Goal: Information Seeking & Learning: Learn about a topic

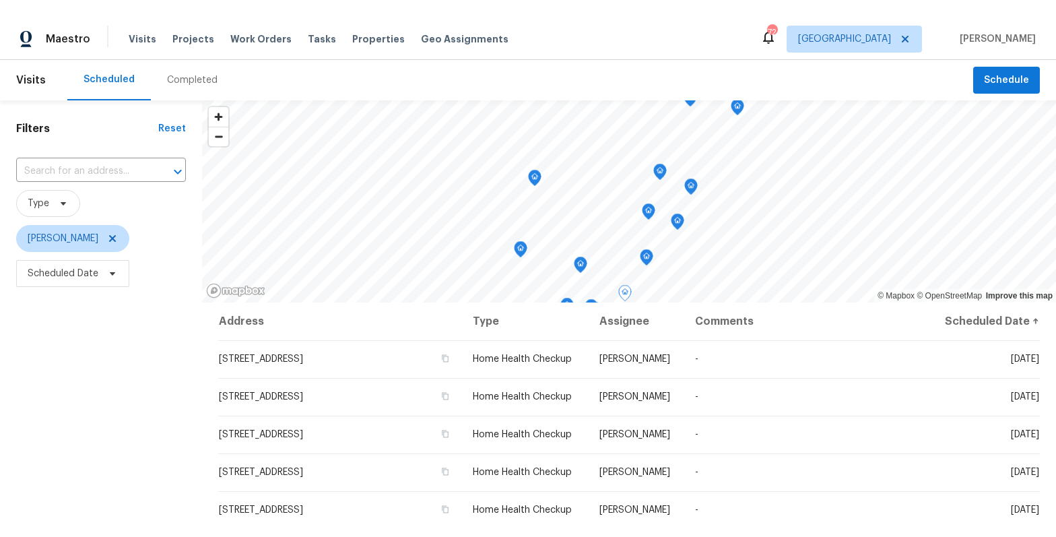
scroll to position [263, 0]
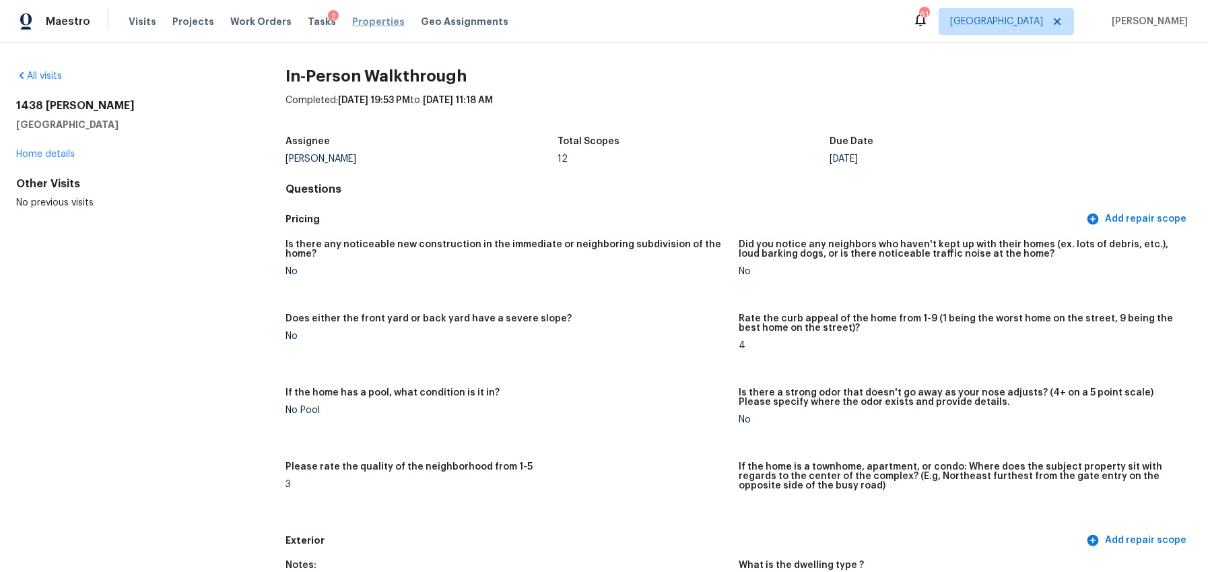
click at [355, 26] on span "Properties" at bounding box center [378, 21] width 53 height 13
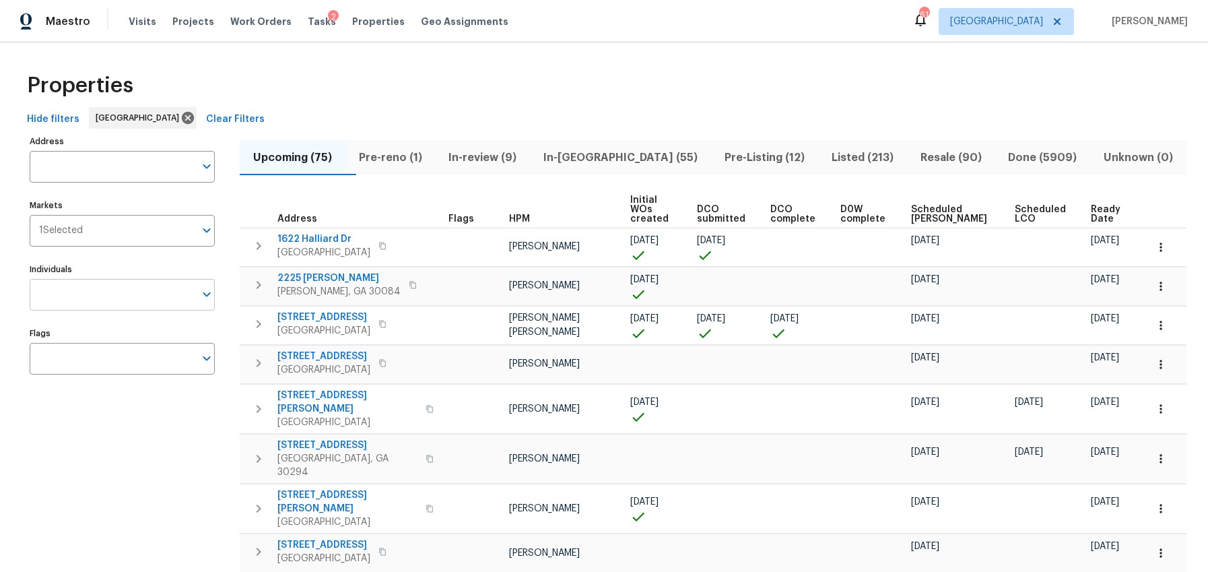
click at [83, 294] on input "Individuals" at bounding box center [112, 295] width 165 height 32
type input "scott smathers"
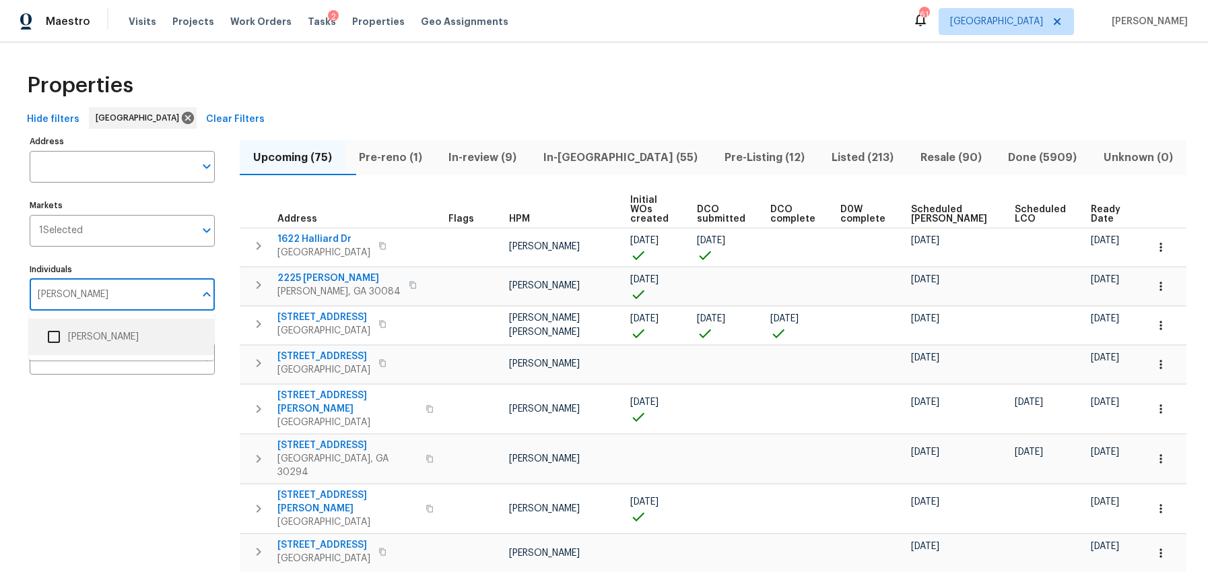
click at [50, 339] on input "checkbox" at bounding box center [54, 336] width 28 height 28
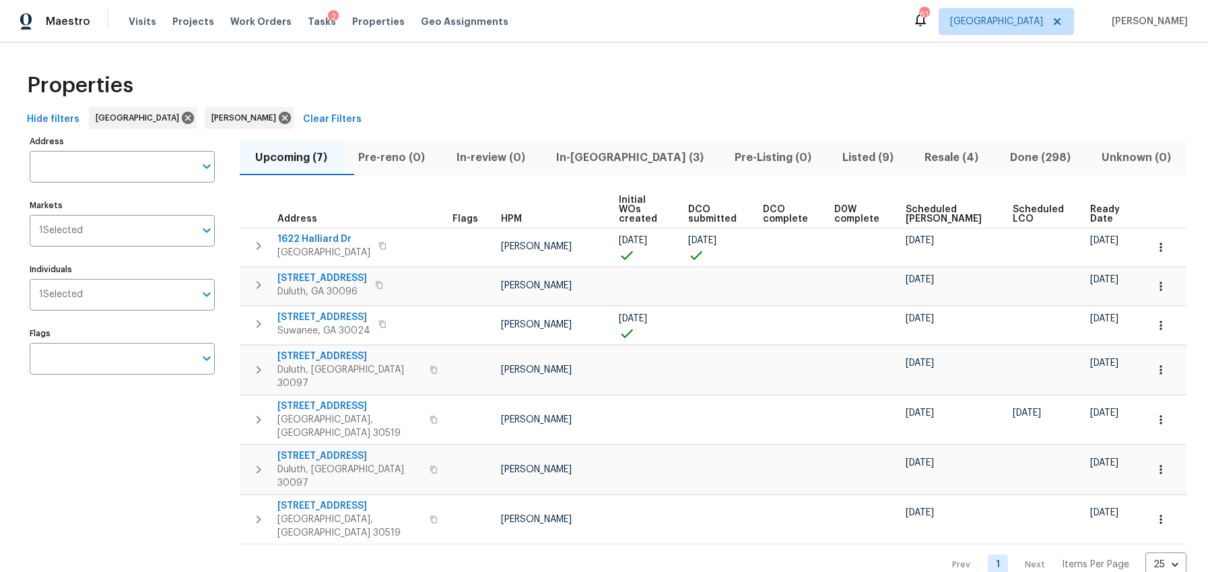
click at [98, 430] on div "Address Address Markets 1 Selected Markets Individuals 1 Selected Individuals F…" at bounding box center [131, 354] width 202 height 445
click at [1101, 205] on span "Ready Date" at bounding box center [1106, 214] width 33 height 19
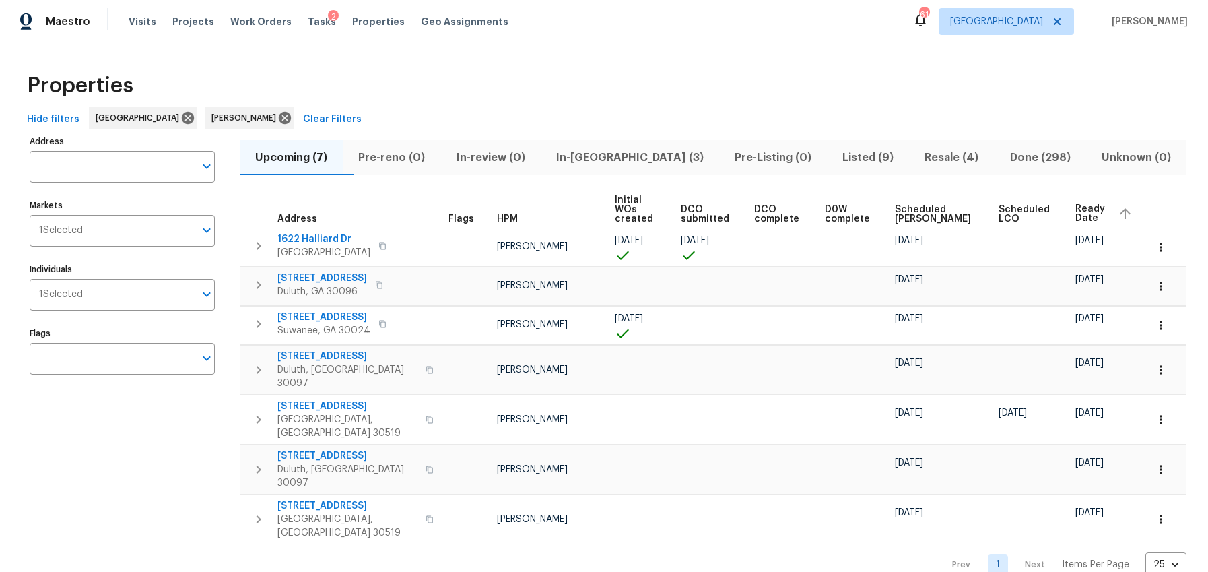
click at [1093, 204] on span "Ready Date" at bounding box center [1091, 213] width 32 height 19
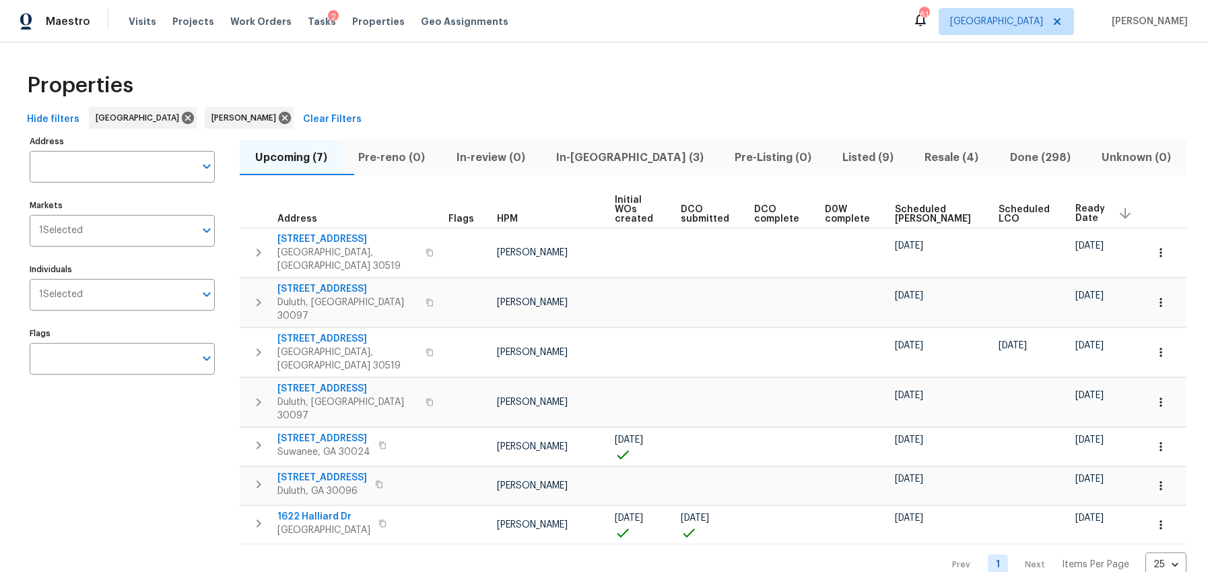
click at [1093, 204] on span "Ready Date" at bounding box center [1091, 213] width 32 height 19
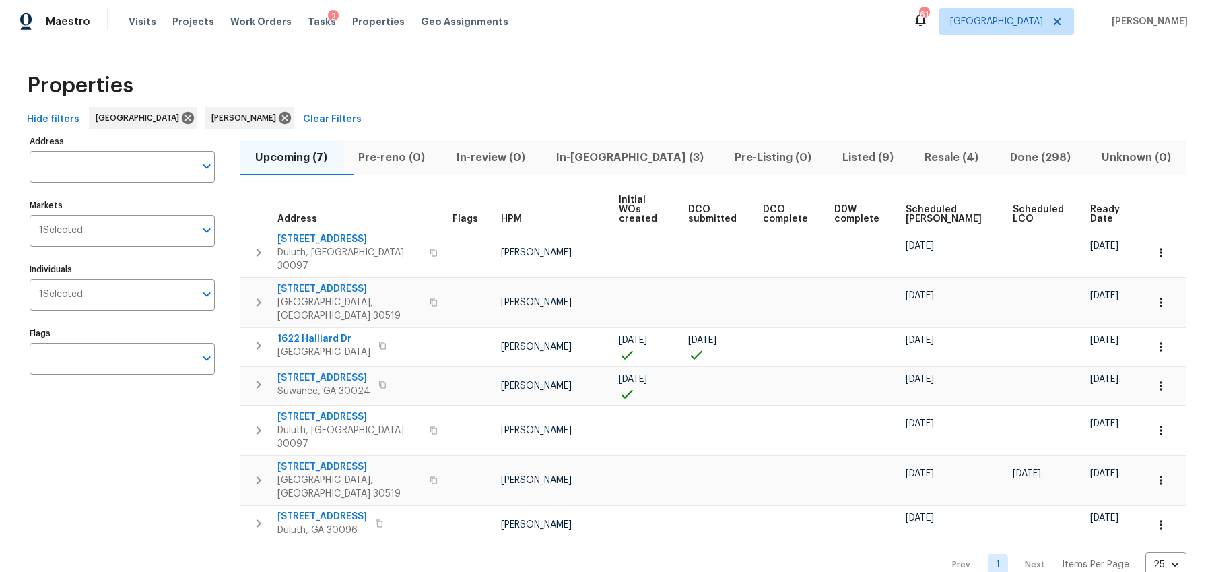
click at [621, 157] on span "In-[GEOGRAPHIC_DATA] (3)" at bounding box center [630, 157] width 162 height 19
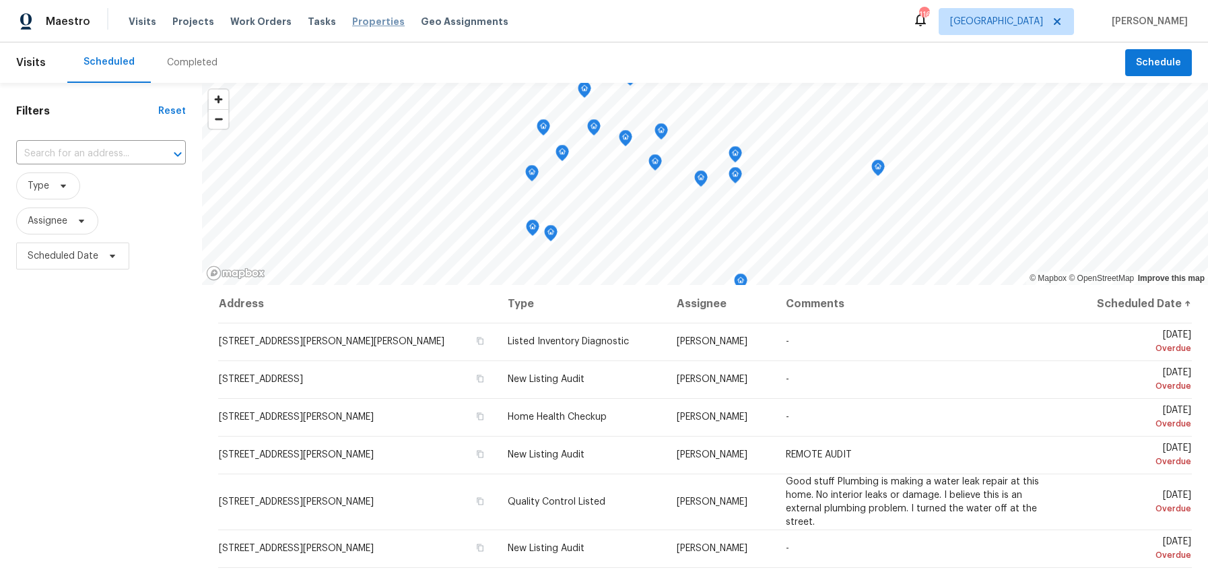
click at [355, 18] on span "Properties" at bounding box center [378, 21] width 53 height 13
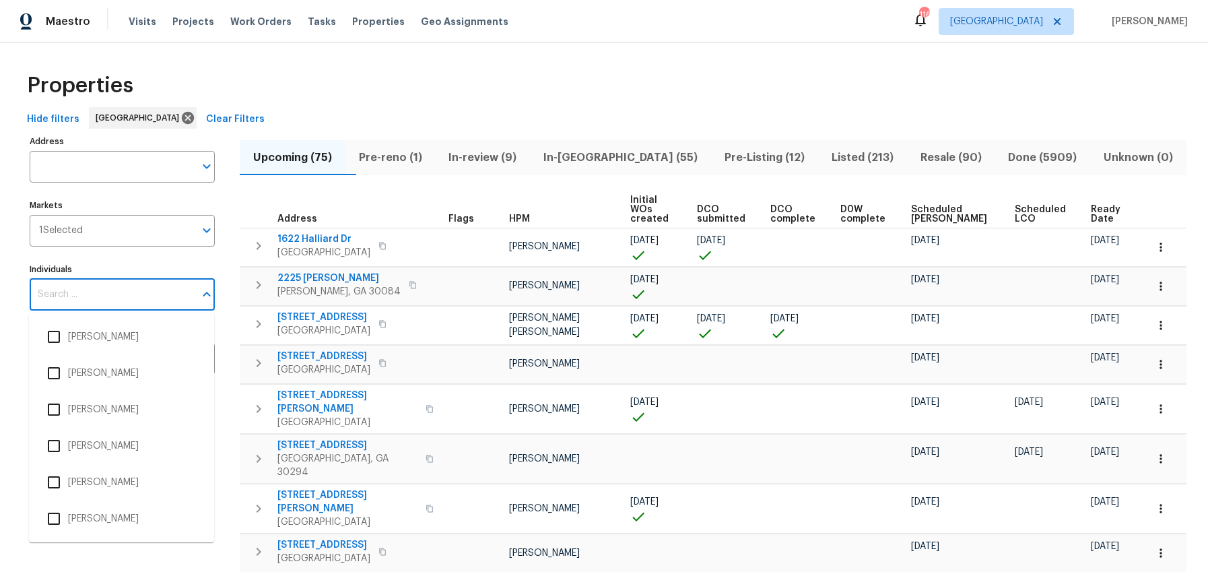
click at [71, 283] on input "Individuals" at bounding box center [112, 295] width 165 height 32
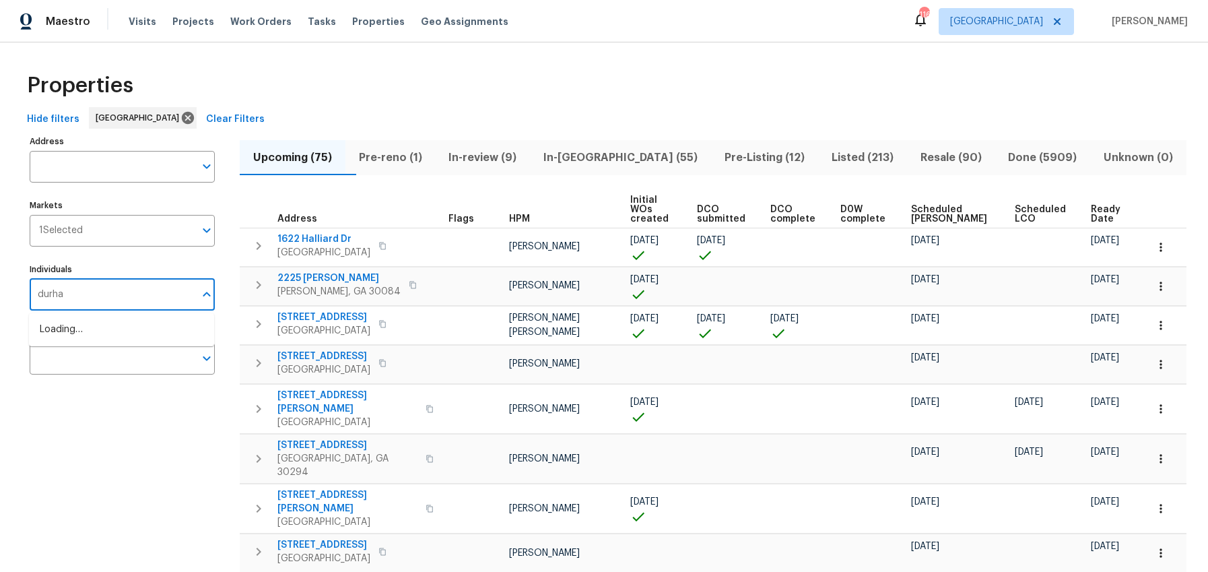
type input "durham"
click at [65, 375] on input "checkbox" at bounding box center [54, 373] width 28 height 28
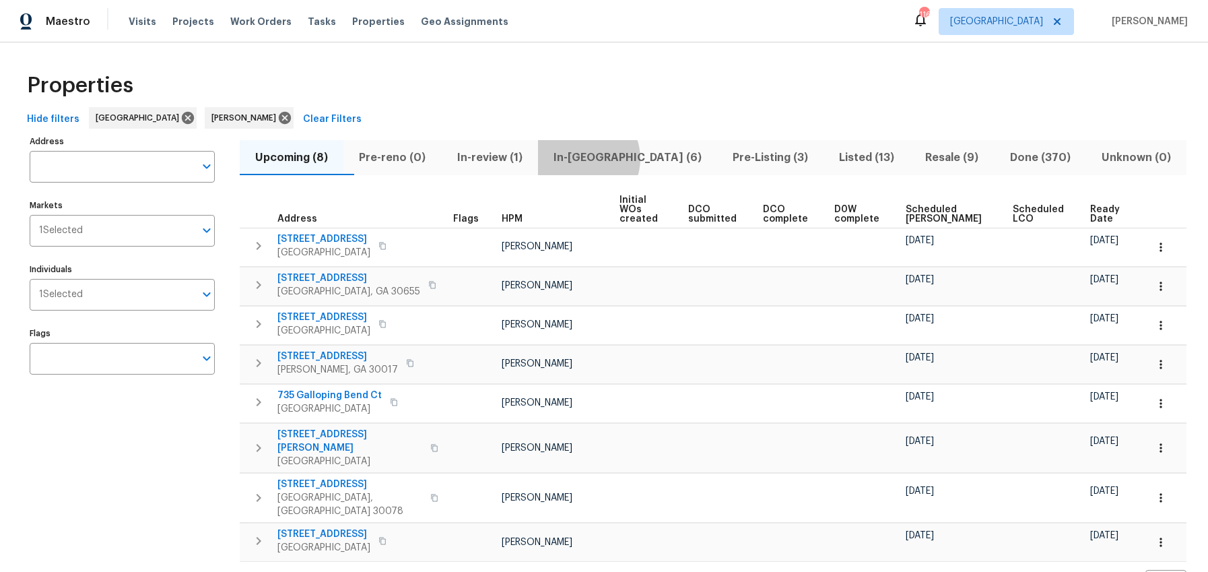
click at [611, 158] on span "In-reno (6)" at bounding box center [627, 157] width 163 height 19
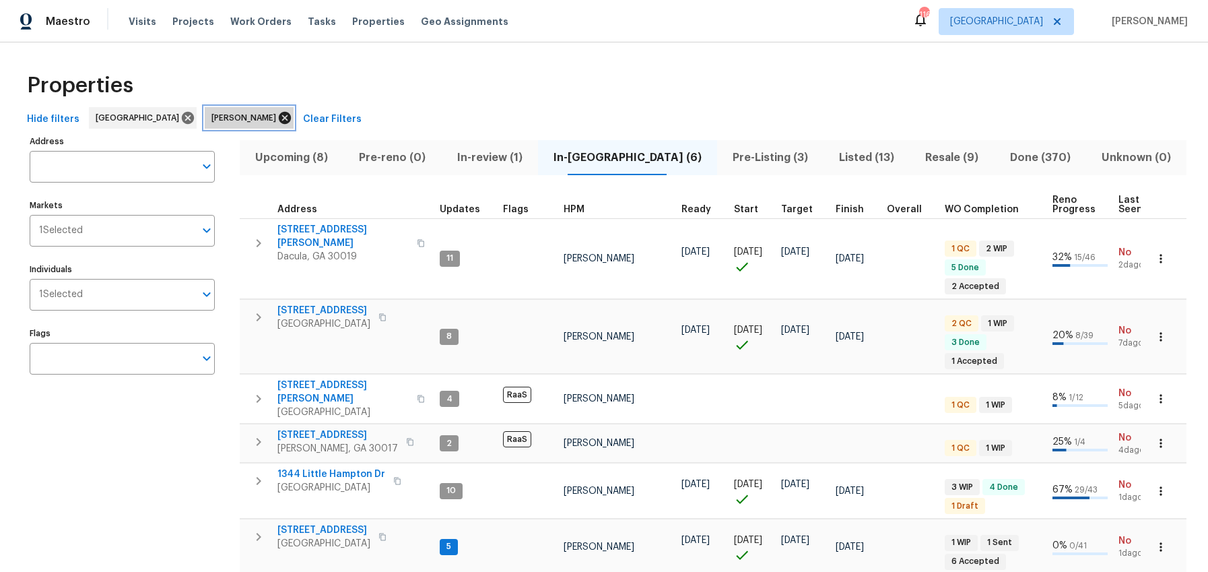
click at [279, 121] on icon at bounding box center [285, 118] width 12 height 12
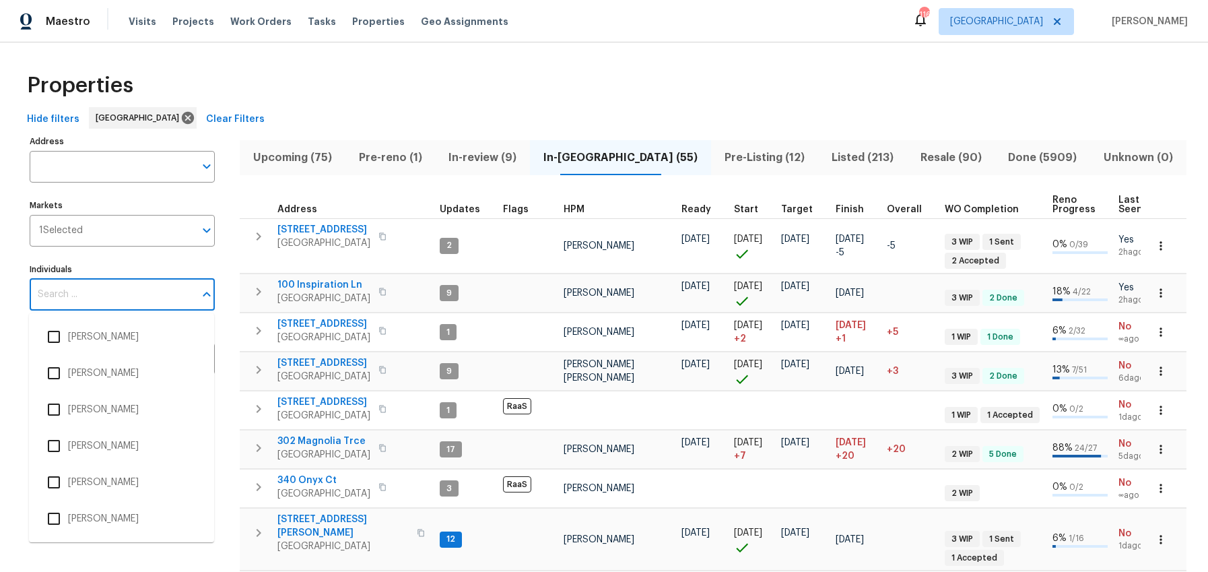
click at [95, 292] on input "Individuals" at bounding box center [112, 295] width 165 height 32
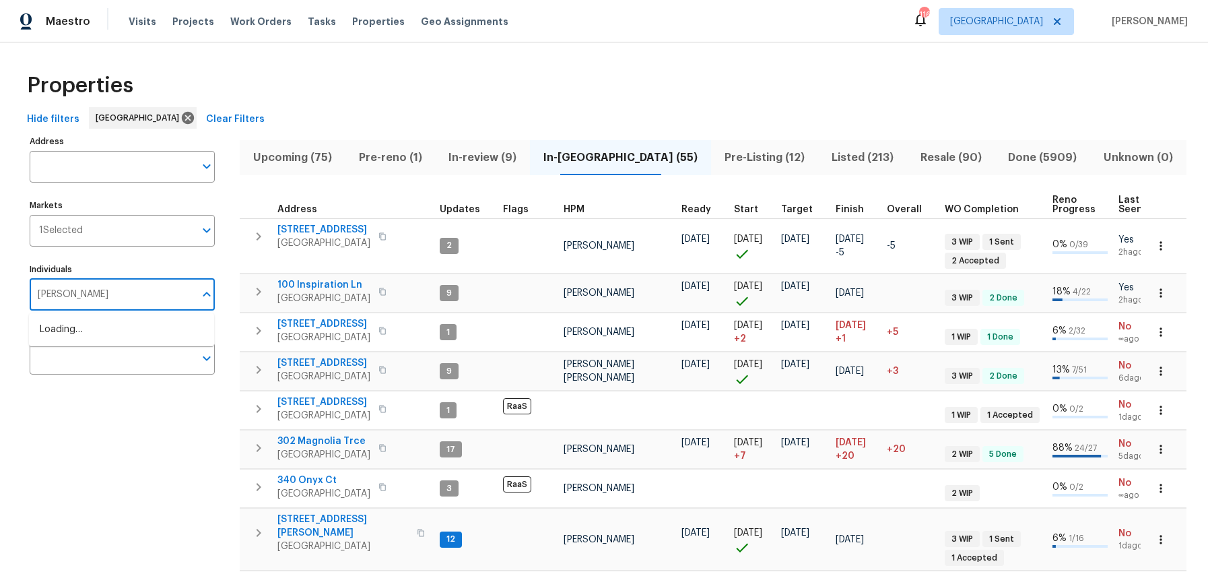
type input "tyler payne"
click at [72, 338] on li "Tyler Payne" at bounding box center [122, 336] width 164 height 28
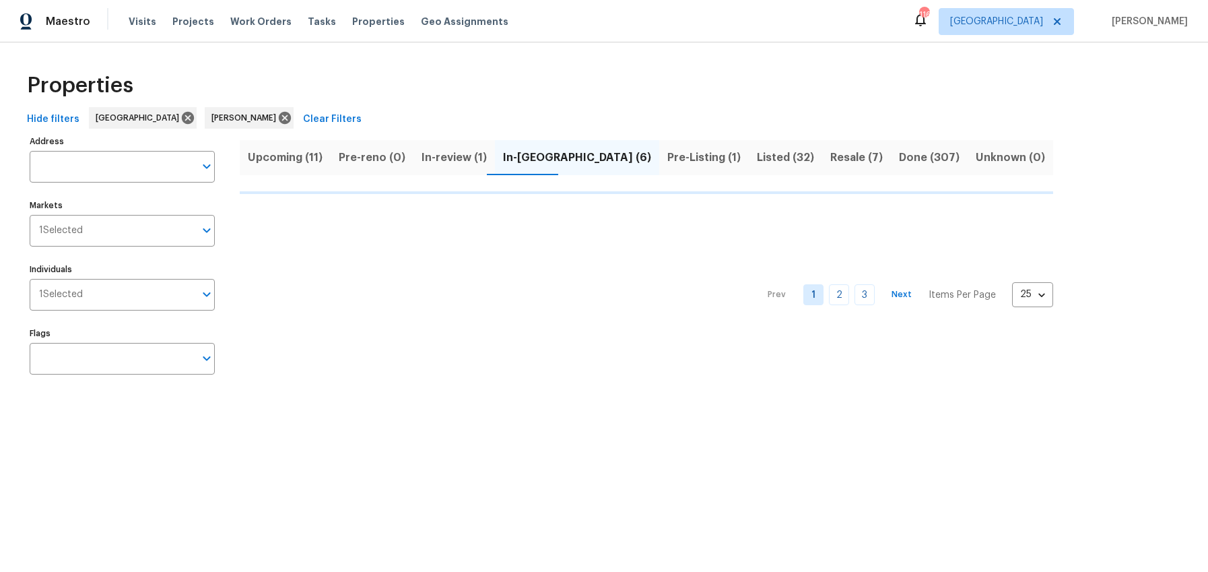
click at [323, 79] on div "Properties" at bounding box center [604, 85] width 1165 height 43
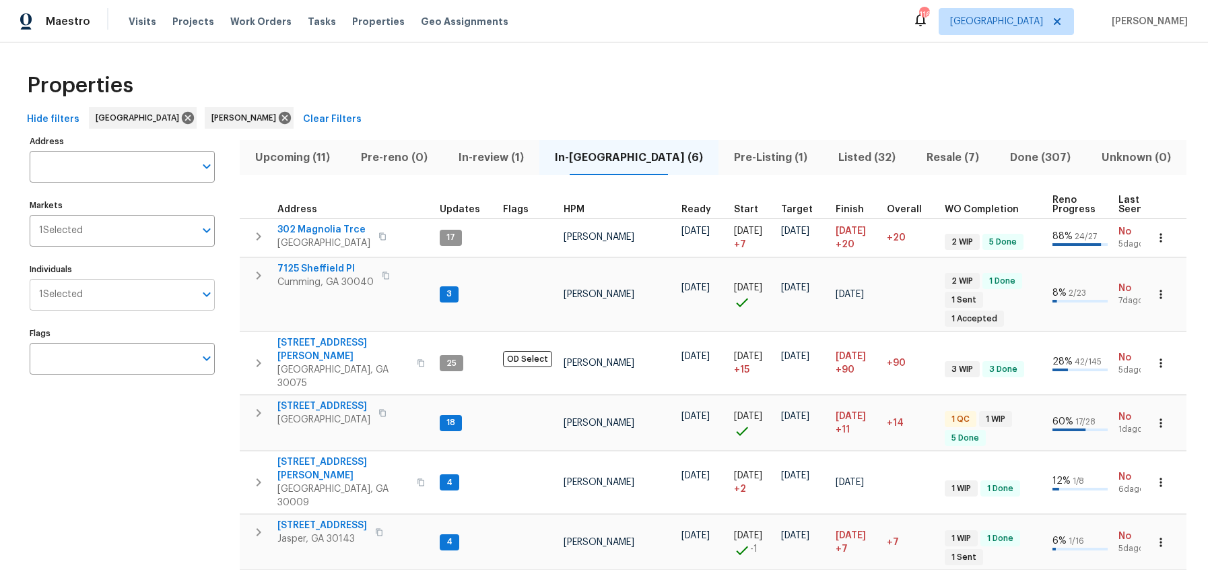
click at [69, 291] on span "1 Selected" at bounding box center [61, 294] width 44 height 11
type input "s"
type input "samuel vetrik"
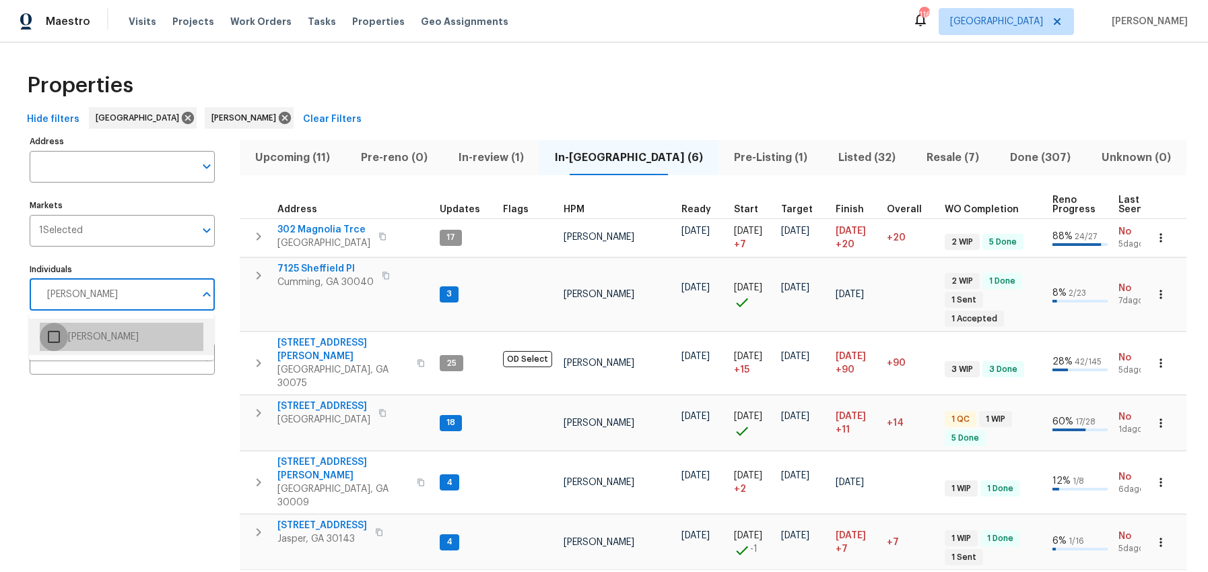
click at [46, 336] on input "checkbox" at bounding box center [54, 336] width 28 height 28
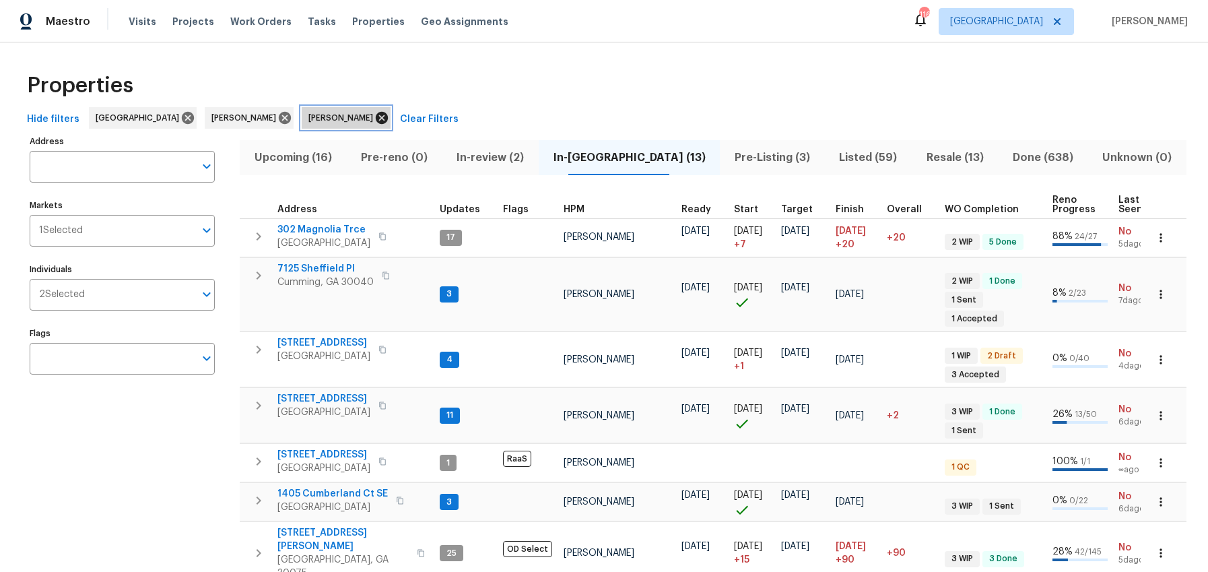
click at [374, 119] on icon at bounding box center [381, 117] width 15 height 15
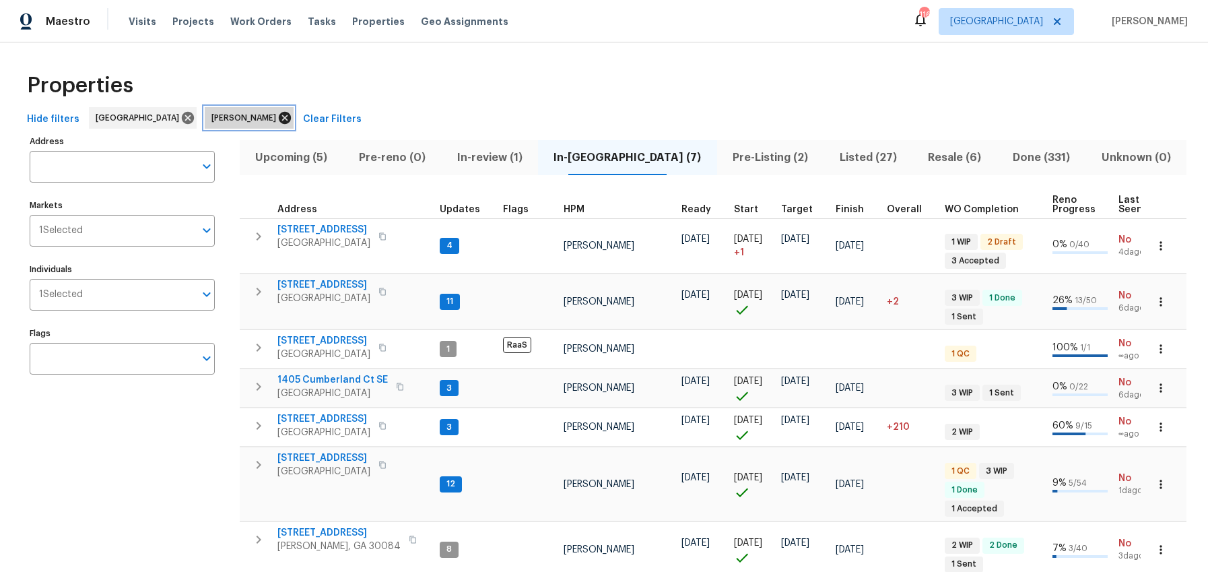
click at [279, 121] on icon at bounding box center [285, 118] width 12 height 12
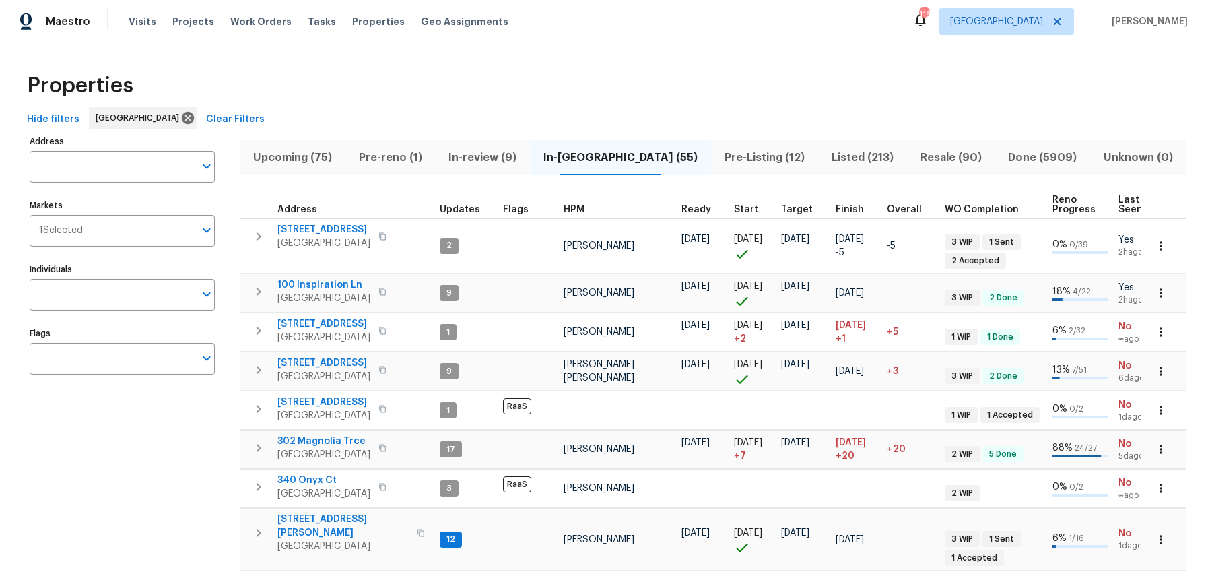
click at [88, 290] on input "Individuals" at bounding box center [112, 295] width 165 height 32
type input "tyler payne"
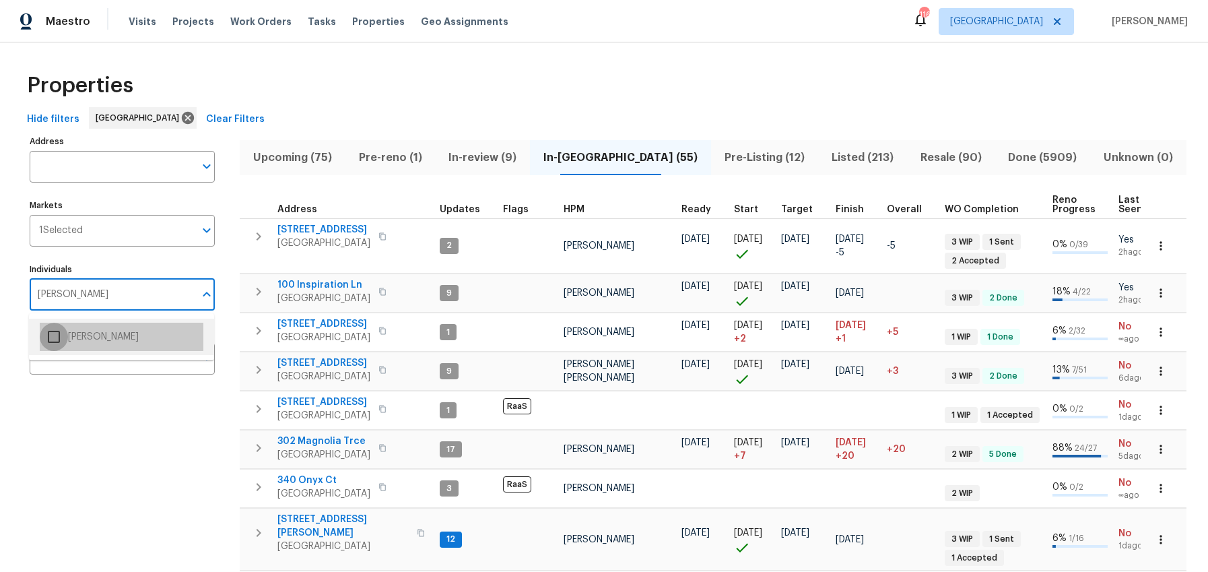
click at [58, 335] on input "checkbox" at bounding box center [54, 336] width 28 height 28
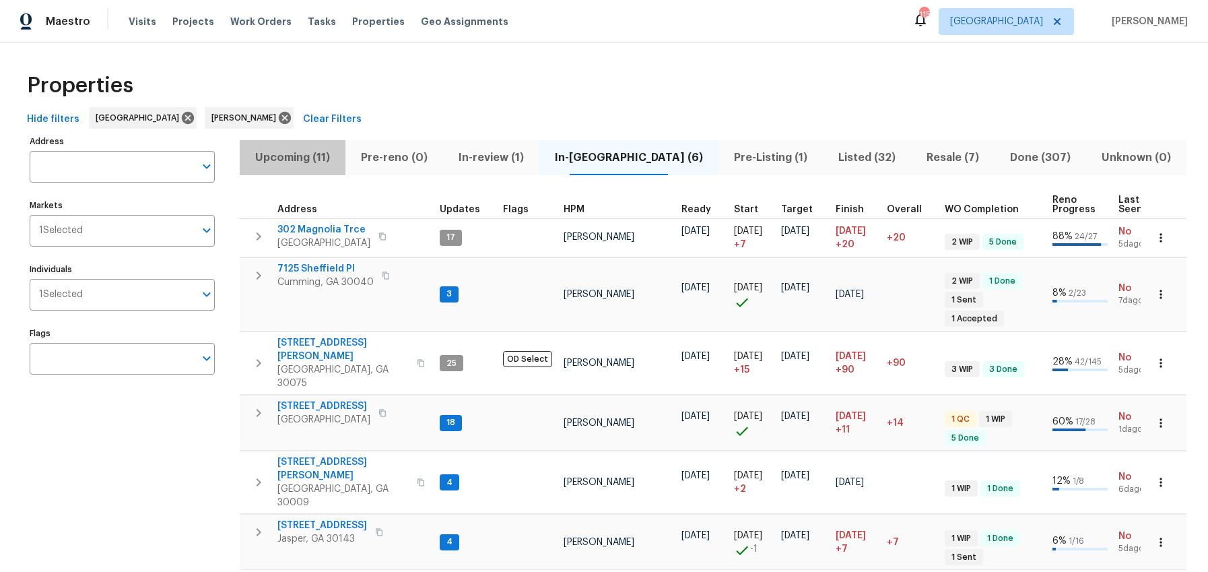
click at [325, 156] on span "Upcoming (11)" at bounding box center [293, 157] width 90 height 19
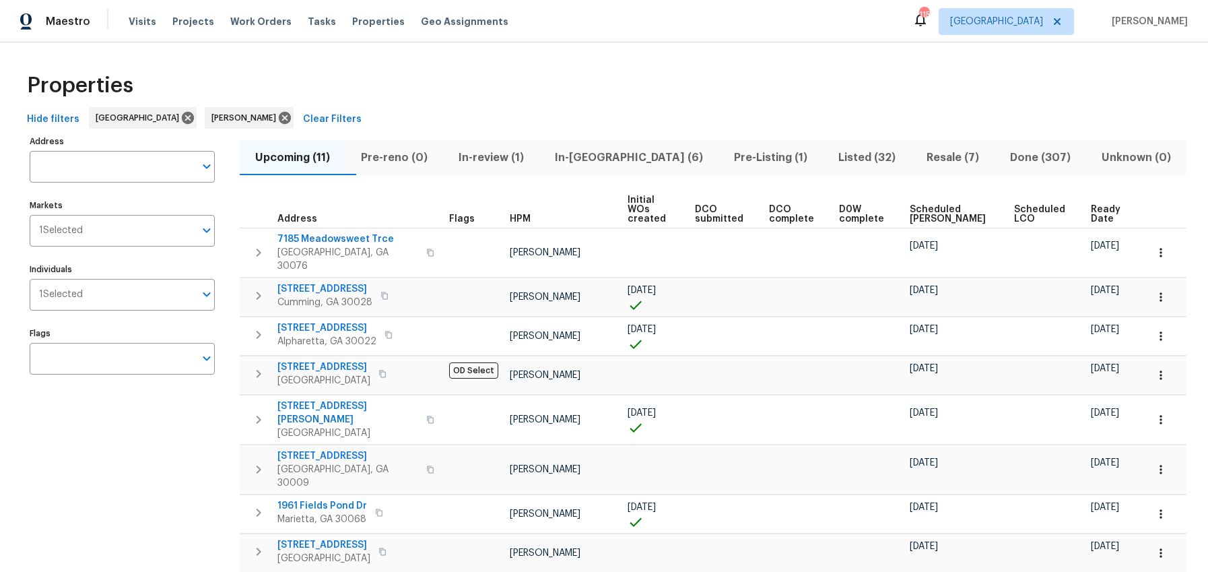
click at [1101, 205] on span "Ready Date" at bounding box center [1107, 214] width 32 height 19
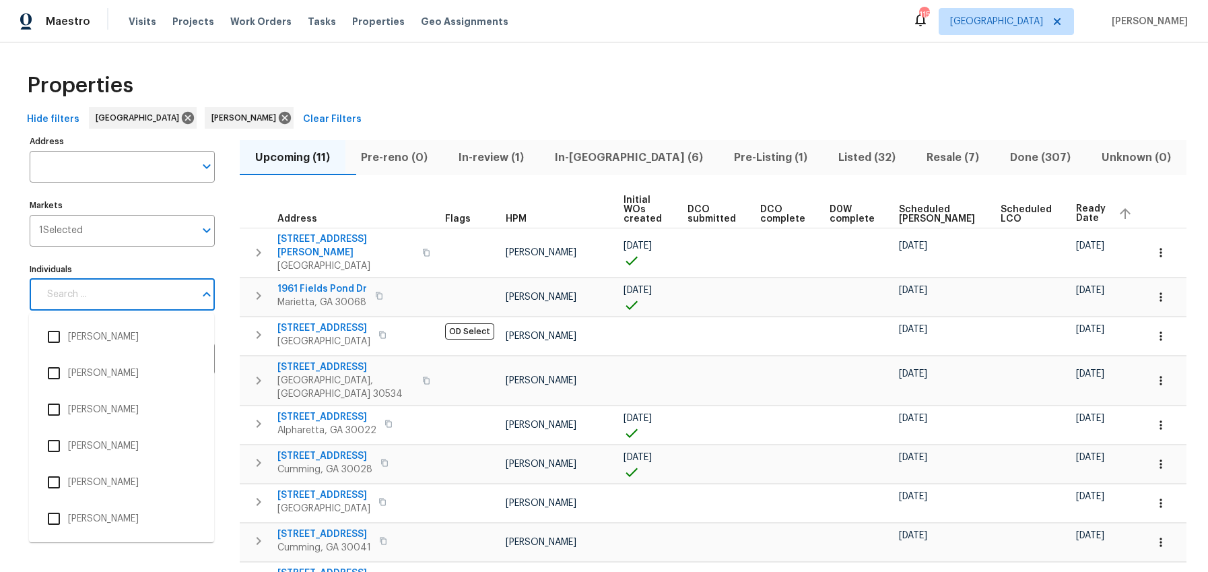
click at [98, 287] on input "Individuals" at bounding box center [117, 295] width 156 height 32
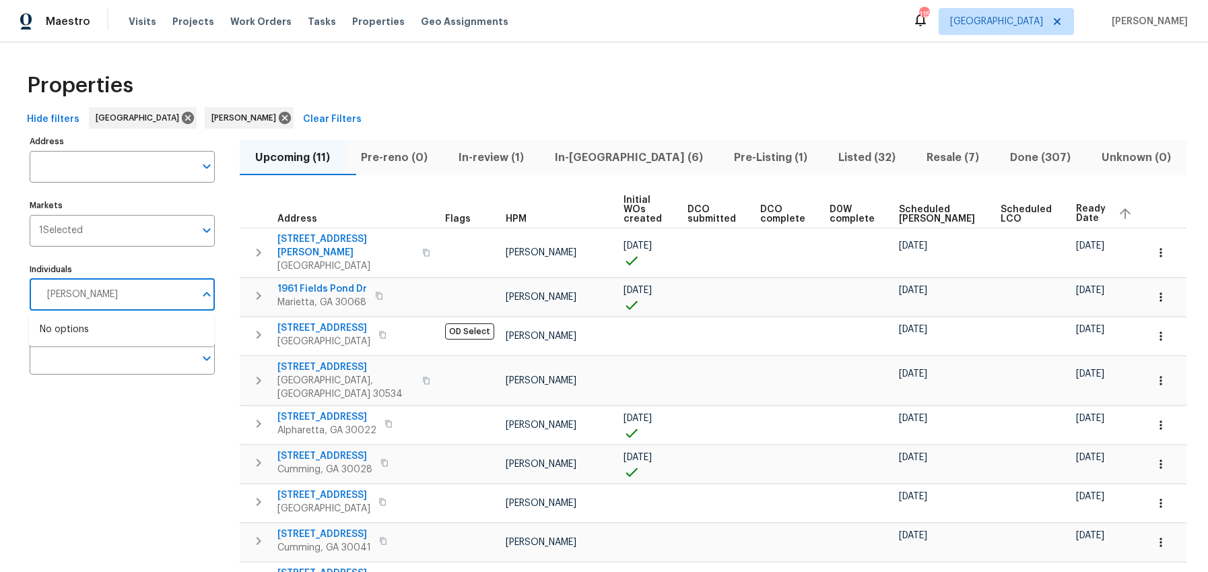
type input "samuel vetrik"
click at [50, 333] on input "checkbox" at bounding box center [54, 336] width 28 height 28
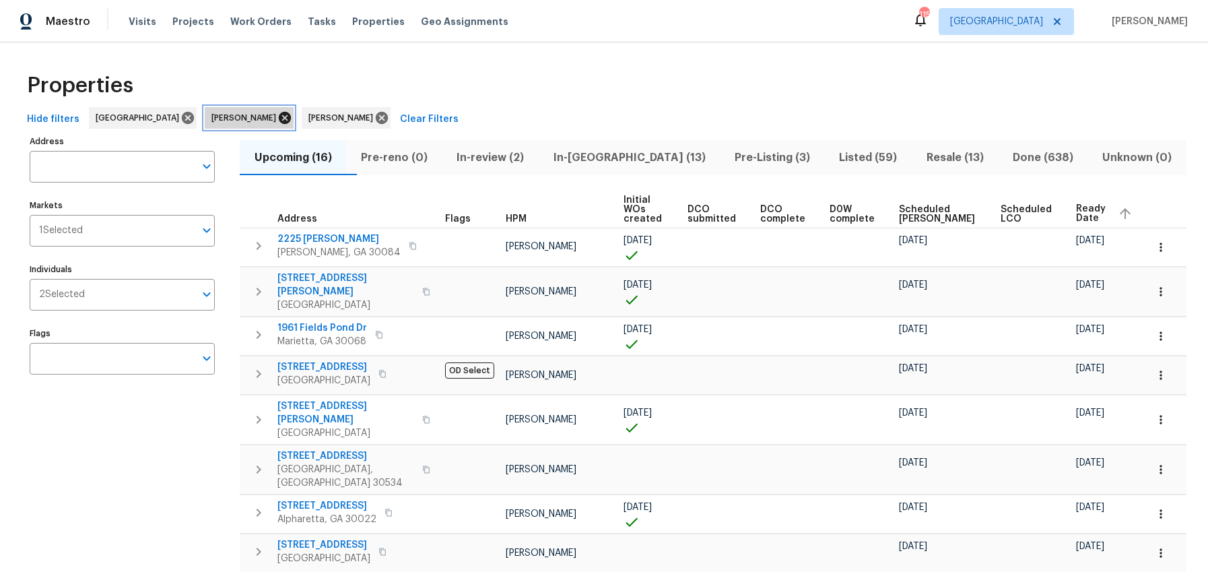
click at [279, 119] on icon at bounding box center [285, 118] width 12 height 12
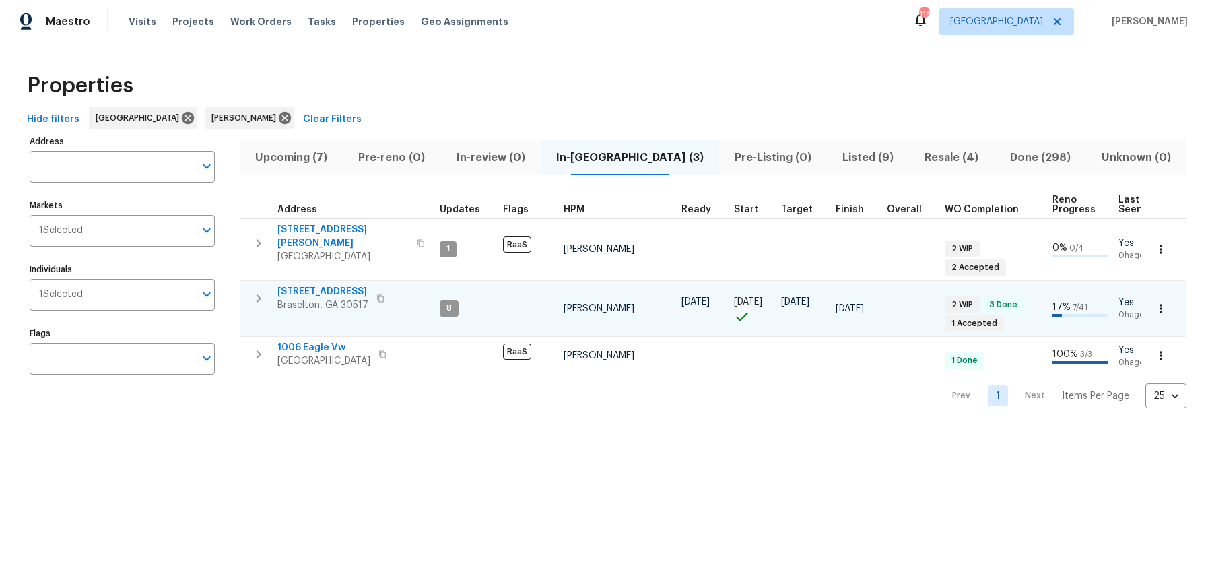
click at [380, 295] on icon "button" at bounding box center [380, 298] width 7 height 7
click at [377, 294] on icon "button" at bounding box center [380, 298] width 8 height 8
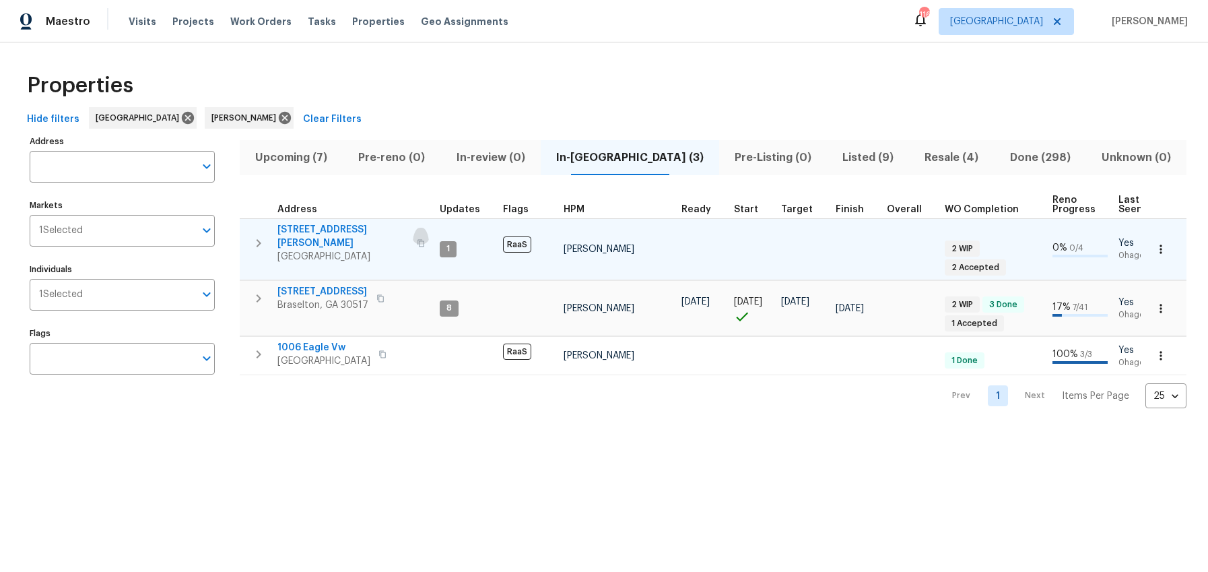
click at [417, 239] on icon "button" at bounding box center [421, 243] width 8 height 8
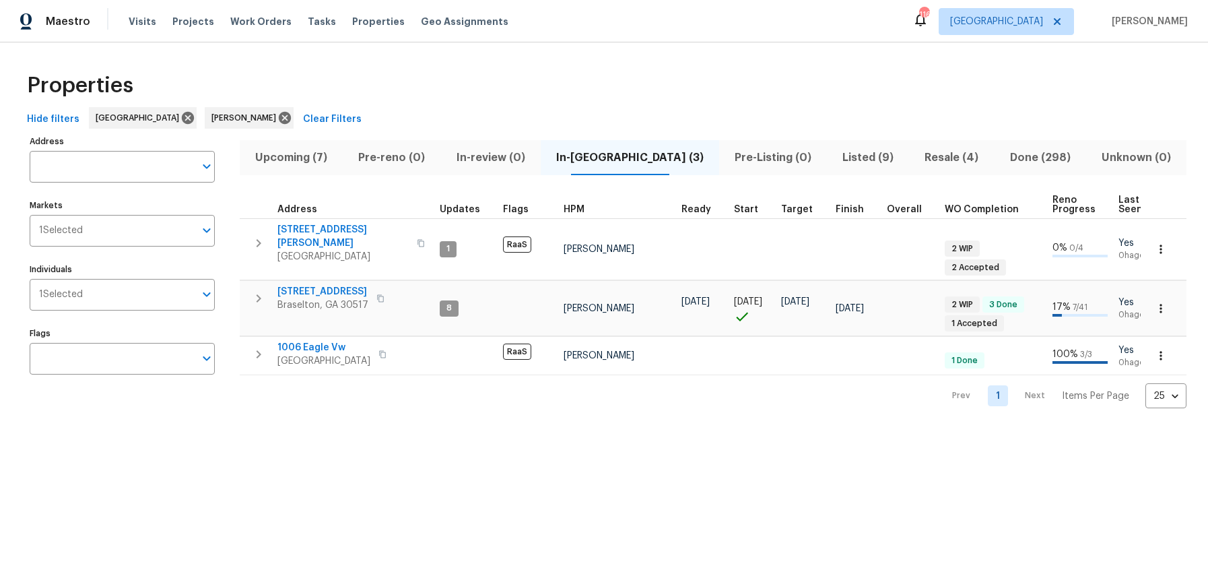
click at [302, 159] on span "Upcoming (7)" at bounding box center [291, 157] width 87 height 19
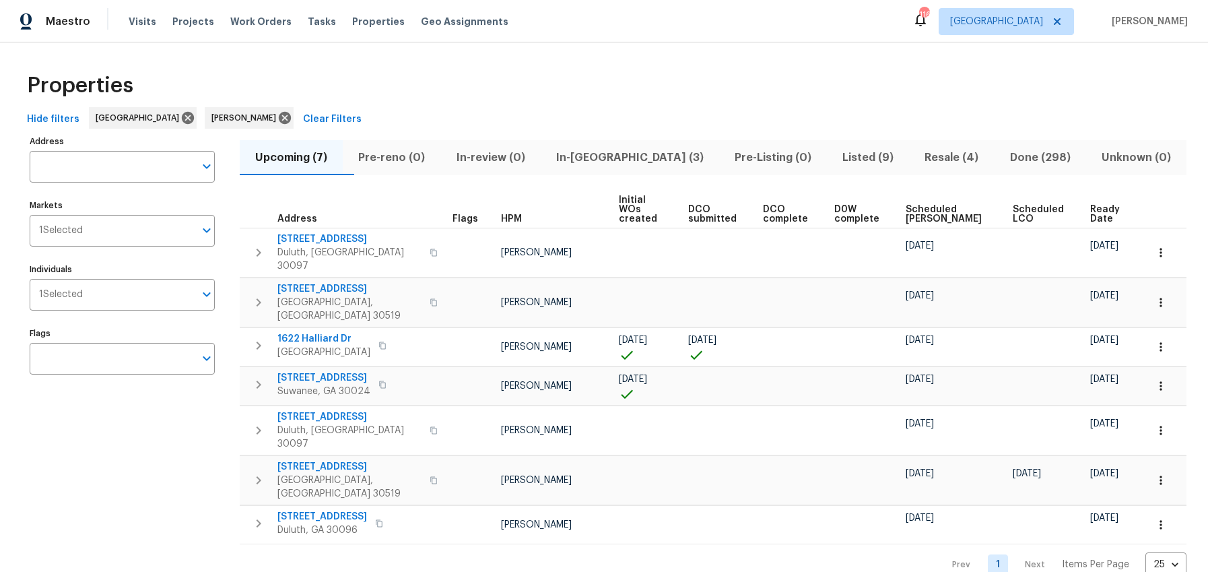
click at [1103, 205] on span "Ready Date" at bounding box center [1106, 214] width 33 height 19
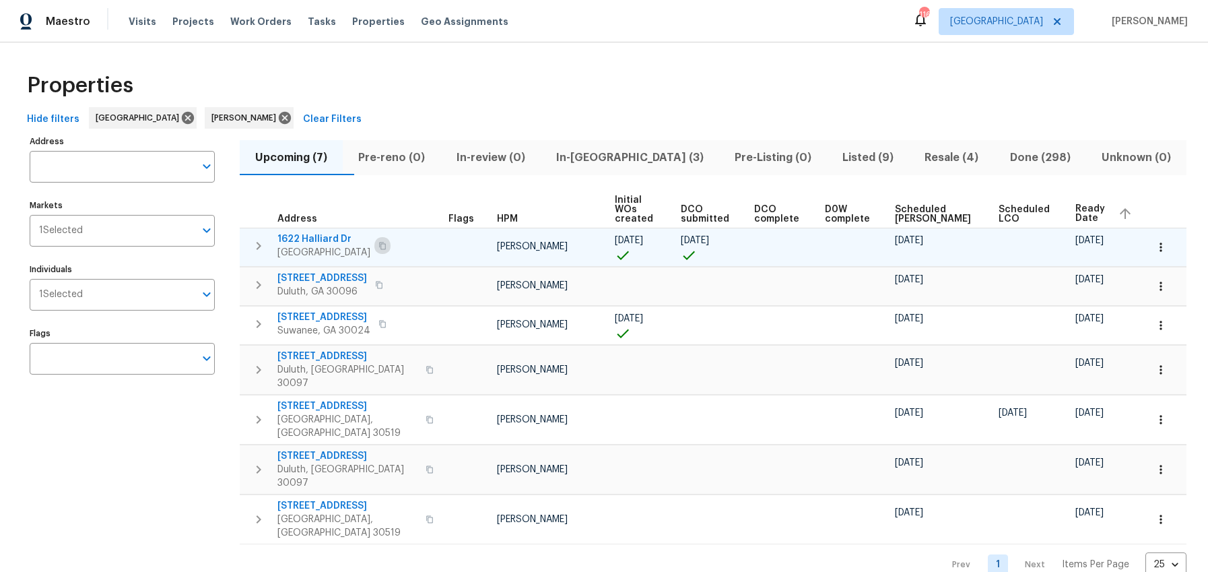
click at [390, 236] on button "button" at bounding box center [382, 245] width 16 height 19
click at [386, 242] on icon "button" at bounding box center [382, 246] width 8 height 8
click at [386, 242] on icon "button" at bounding box center [382, 245] width 7 height 7
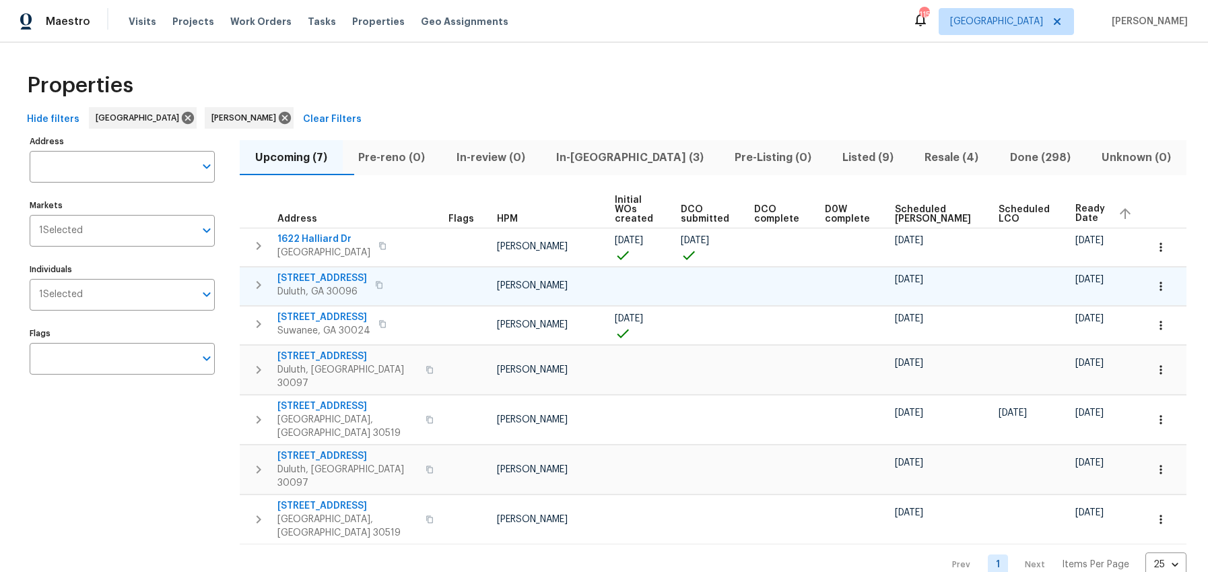
click at [382, 281] on icon "button" at bounding box center [379, 284] width 7 height 7
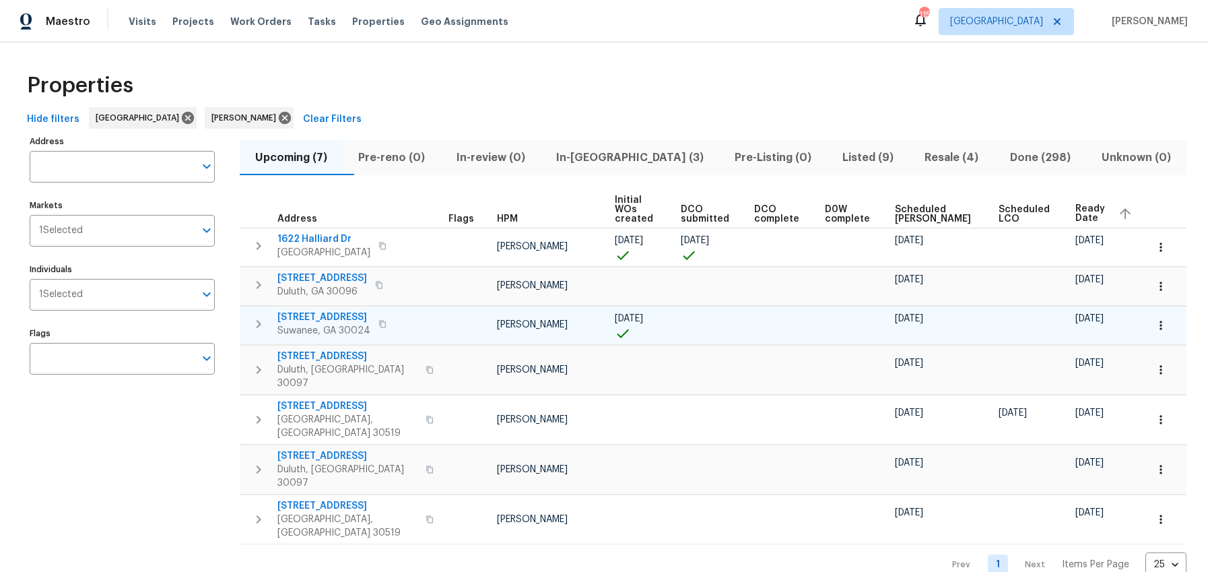
click at [386, 320] on icon "button" at bounding box center [382, 324] width 8 height 8
